Goal: Transaction & Acquisition: Book appointment/travel/reservation

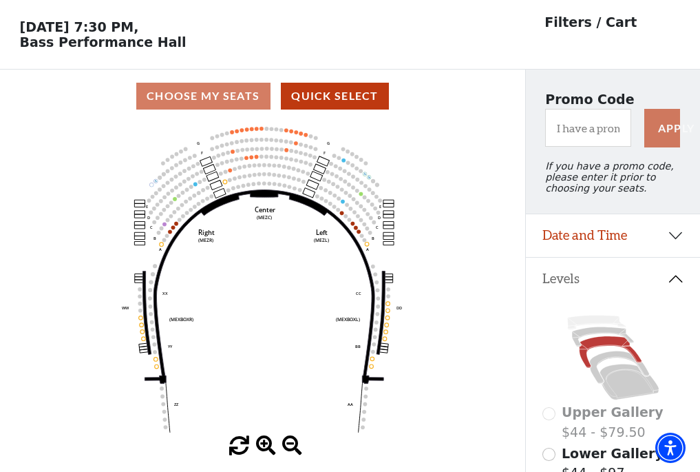
scroll to position [64, 0]
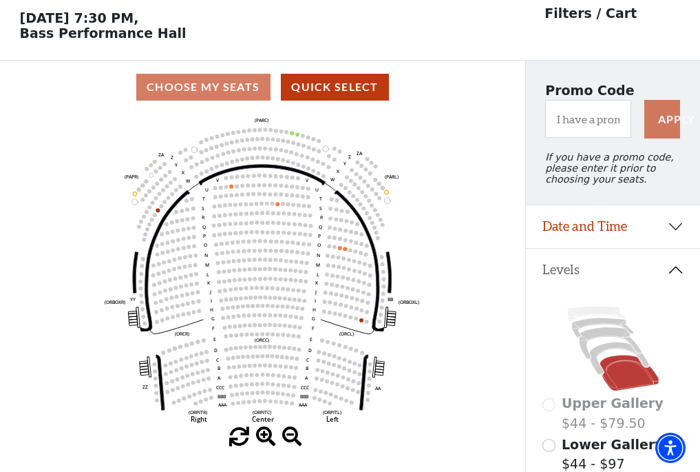
scroll to position [64, 0]
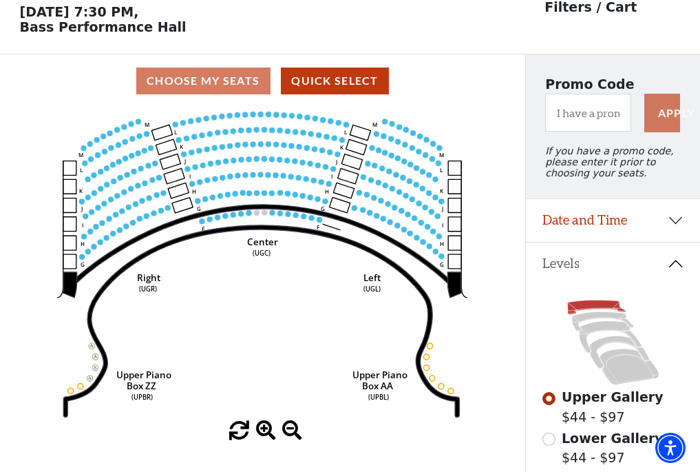
scroll to position [64, 0]
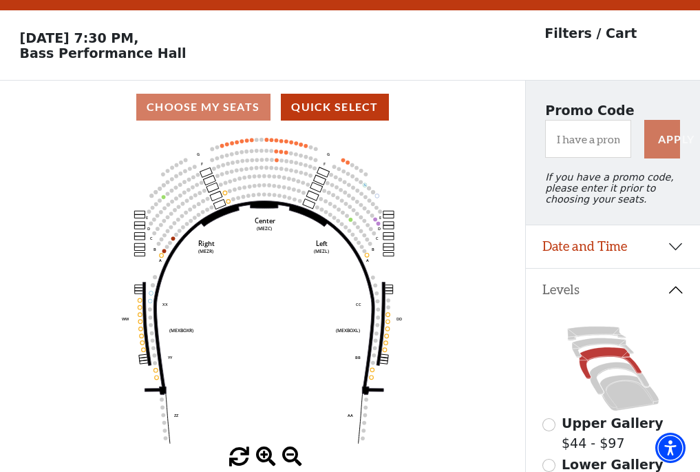
scroll to position [64, 0]
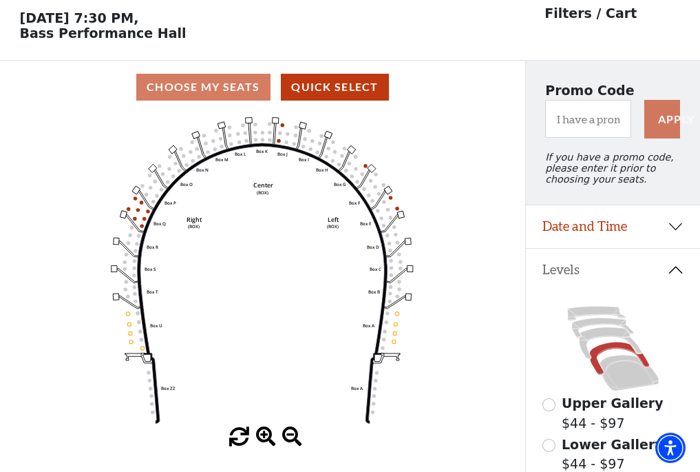
scroll to position [64, 0]
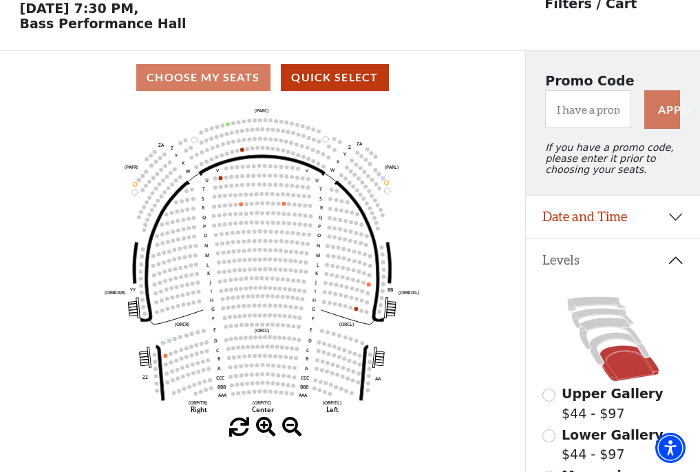
scroll to position [64, 0]
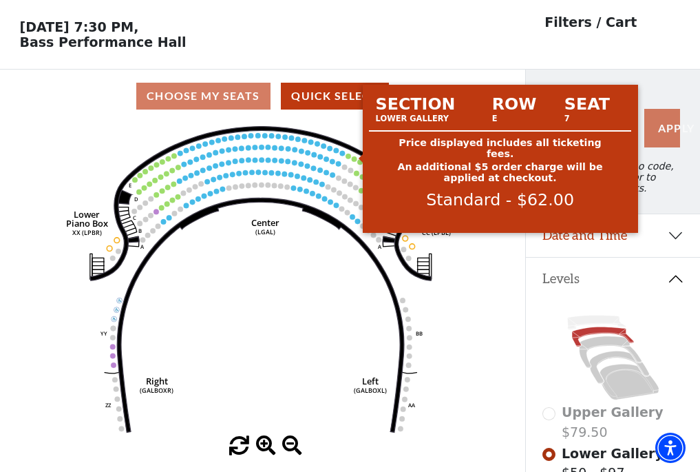
scroll to position [64, 0]
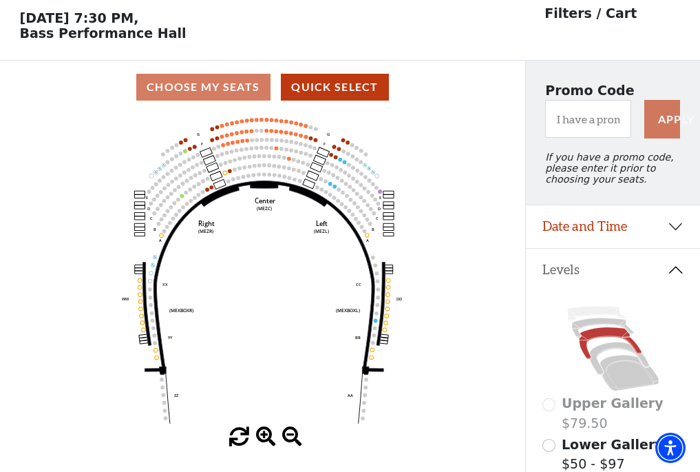
scroll to position [64, 0]
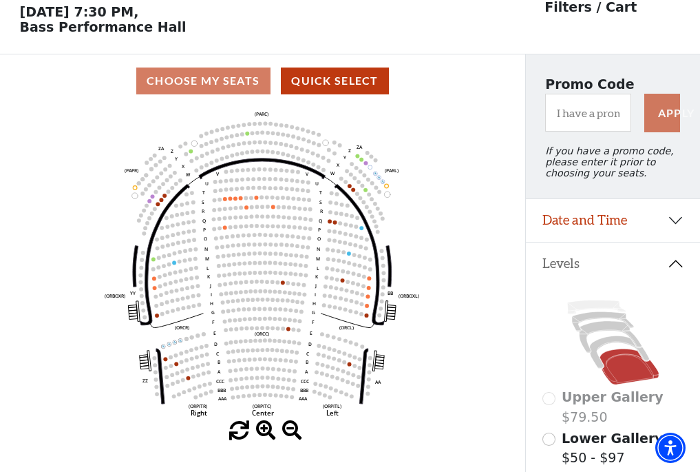
scroll to position [64, 0]
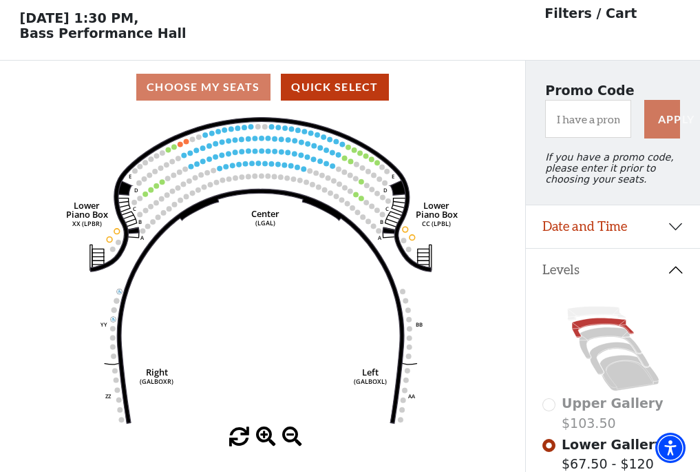
scroll to position [64, 0]
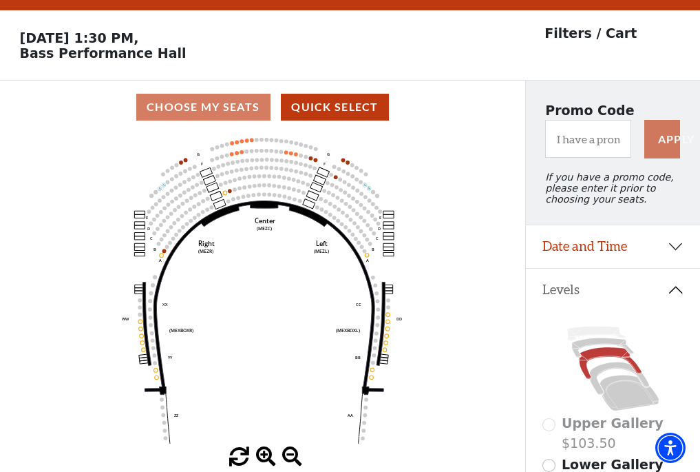
scroll to position [64, 0]
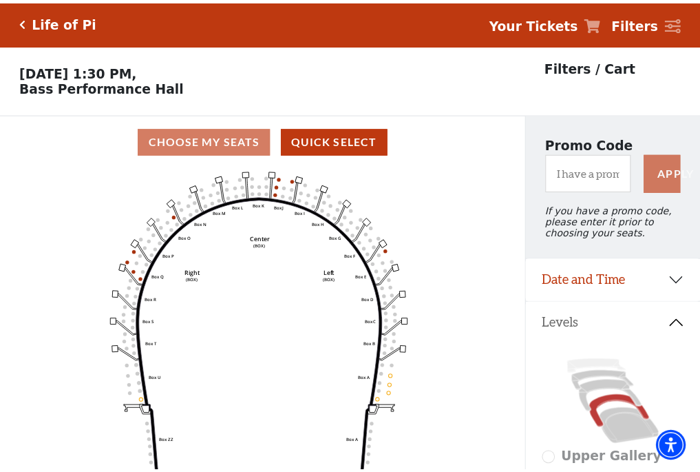
scroll to position [64, 0]
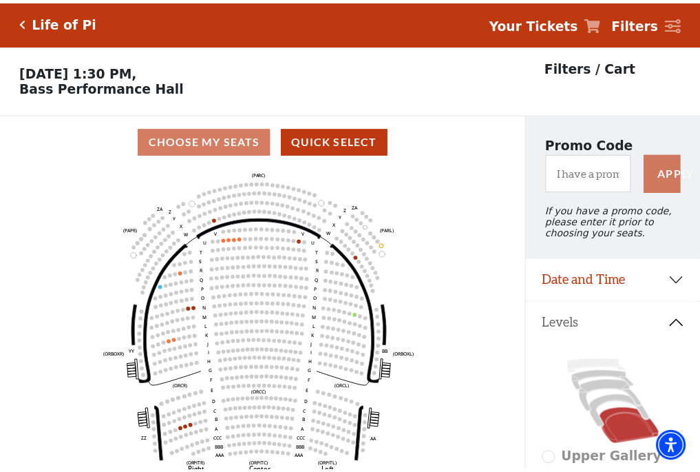
scroll to position [64, 0]
